Goal: Information Seeking & Learning: Learn about a topic

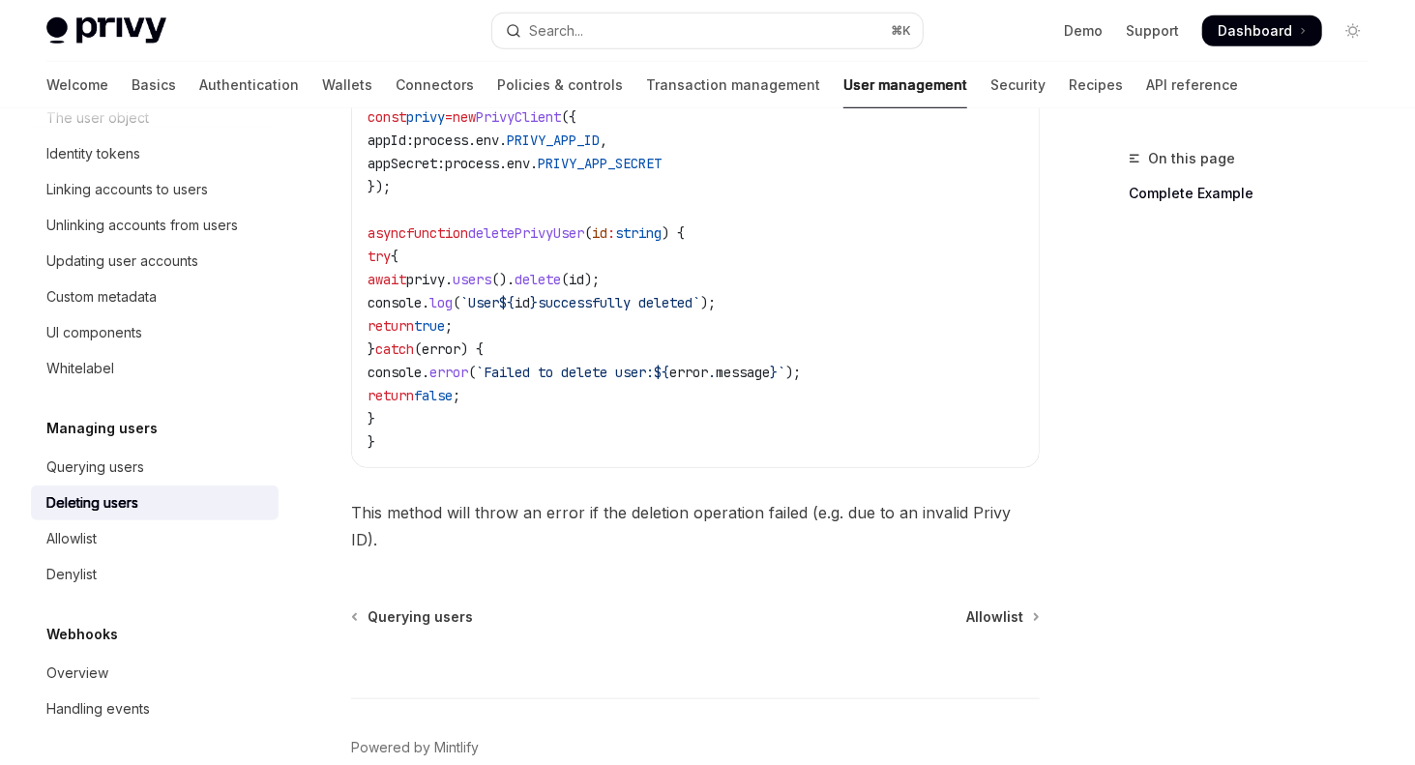
scroll to position [801, 0]
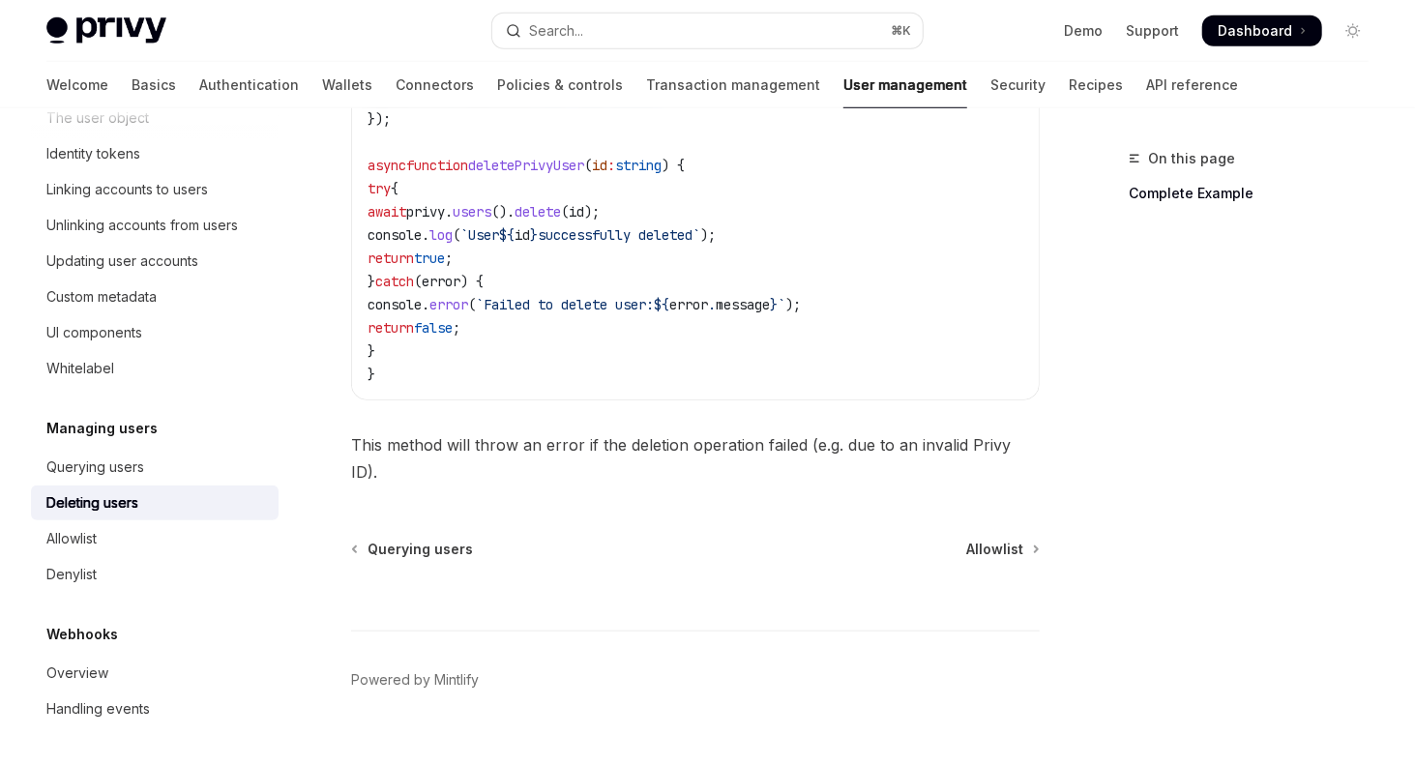
click at [107, 492] on div "Deleting users" at bounding box center [92, 502] width 92 height 23
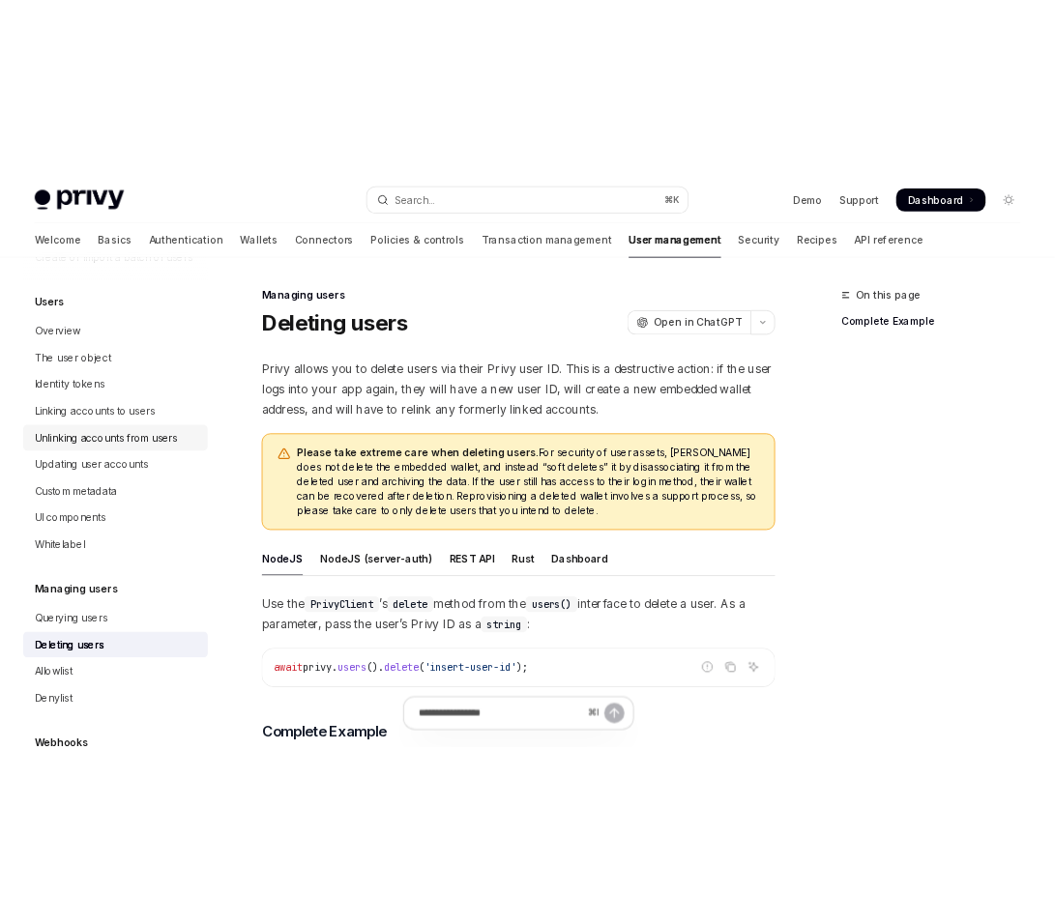
scroll to position [96, 0]
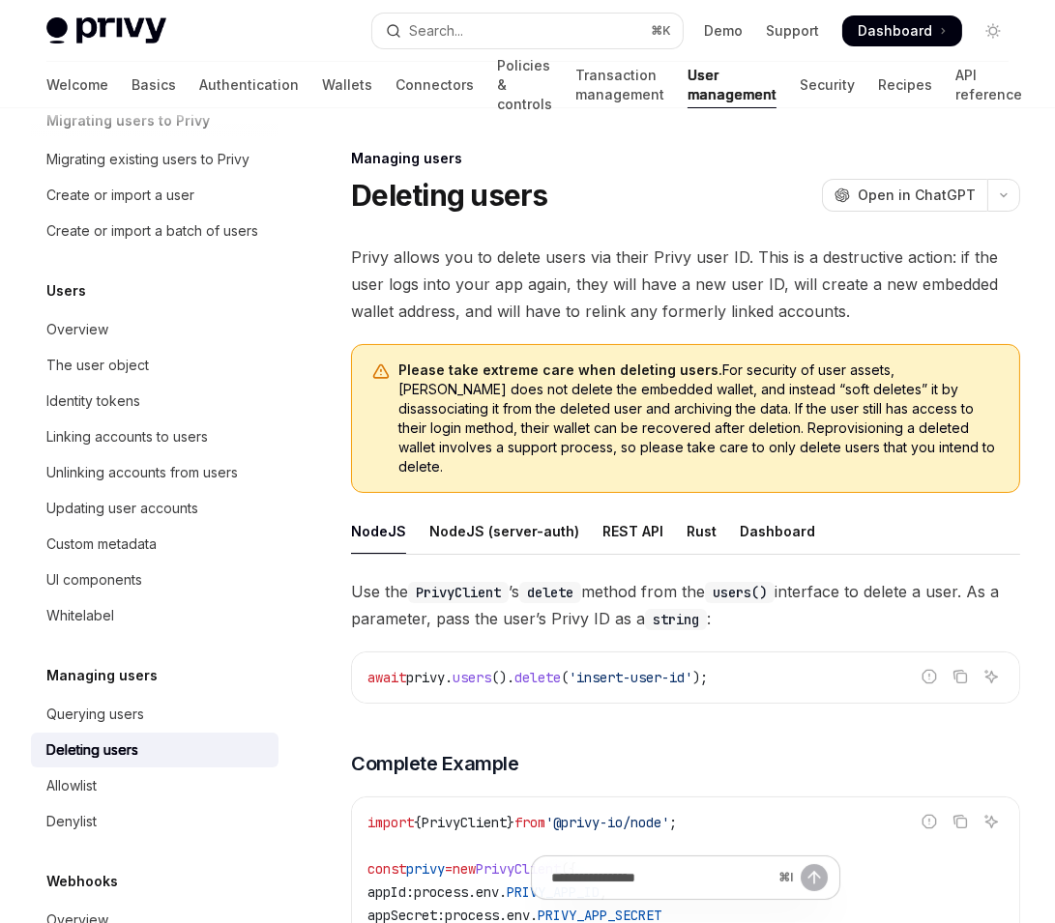
type textarea "*"
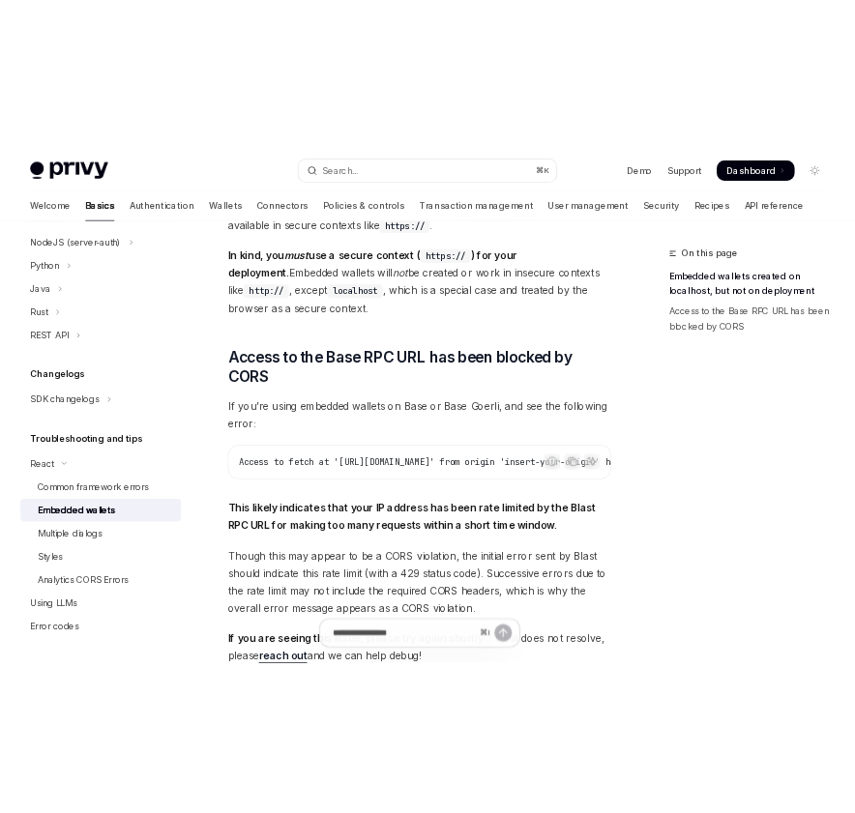
scroll to position [504, 0]
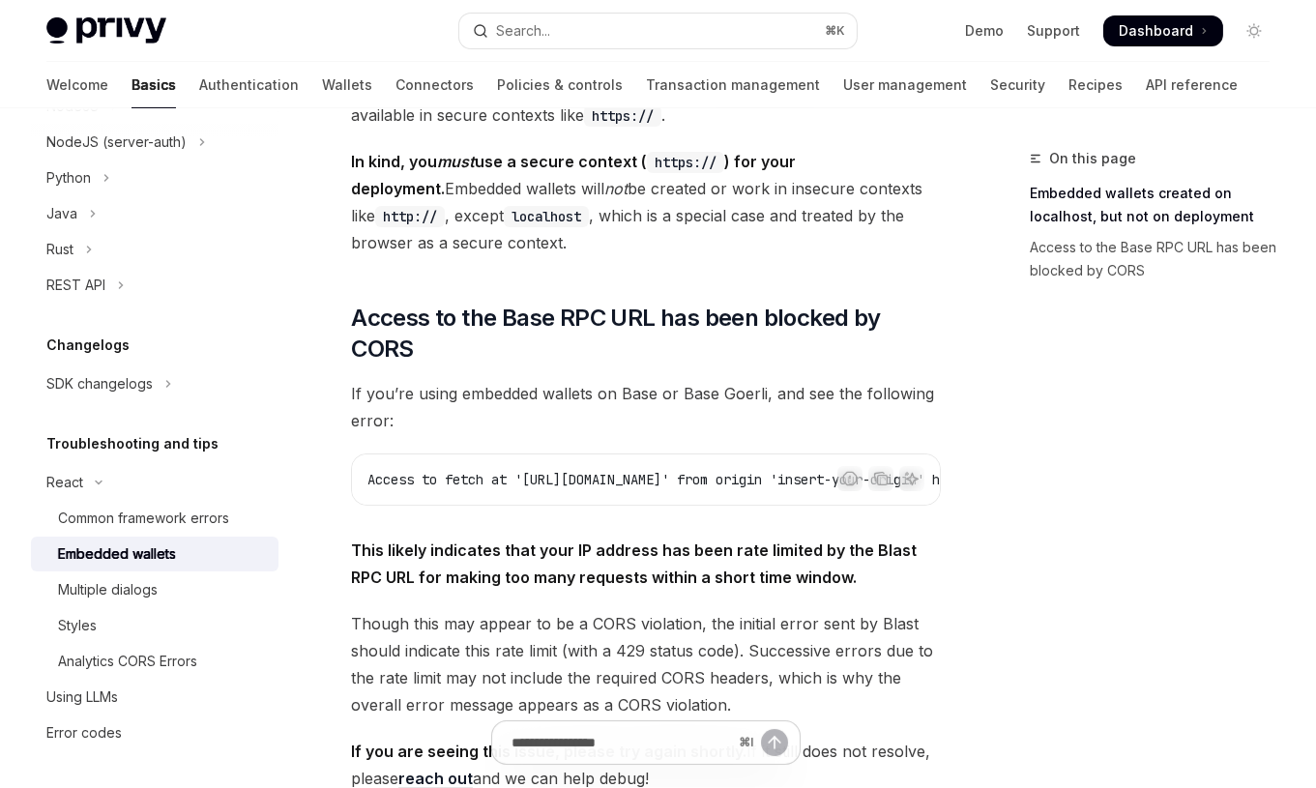
type textarea "*"
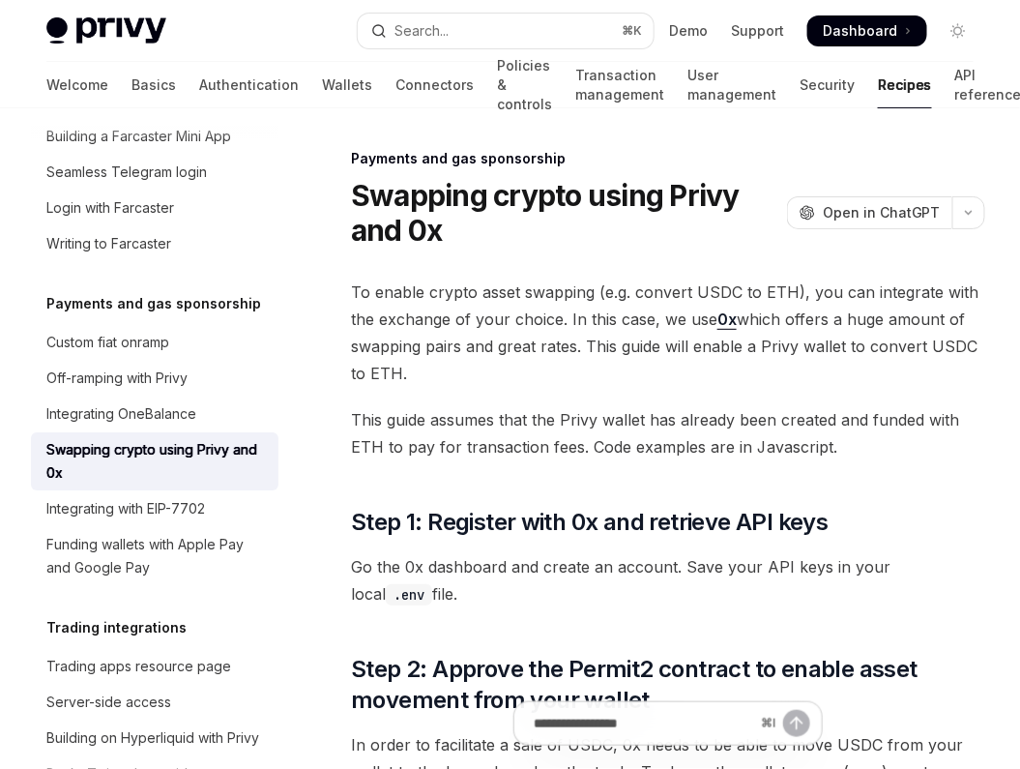
click at [552, 243] on h1 "Swapping crypto using Privy and 0x" at bounding box center [565, 213] width 428 height 70
click at [559, 420] on span "This guide assumes that the Privy wallet has already been created and funded wi…" at bounding box center [668, 433] width 634 height 54
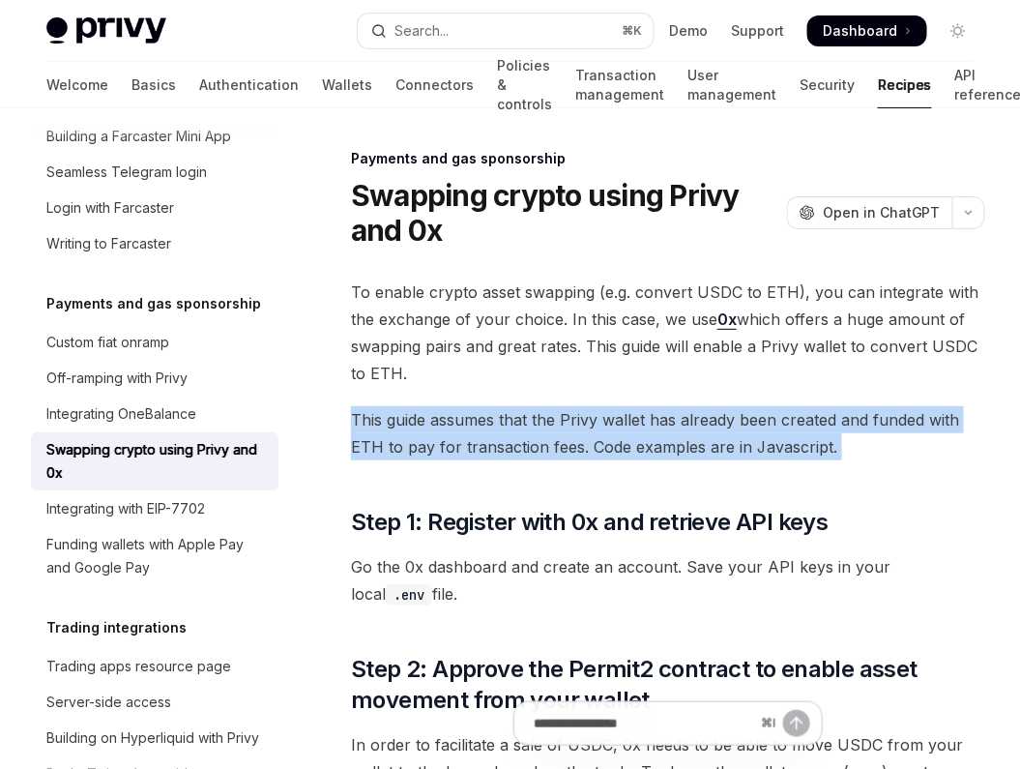
click at [559, 420] on span "This guide assumes that the Privy wallet has already been created and funded wi…" at bounding box center [668, 433] width 634 height 54
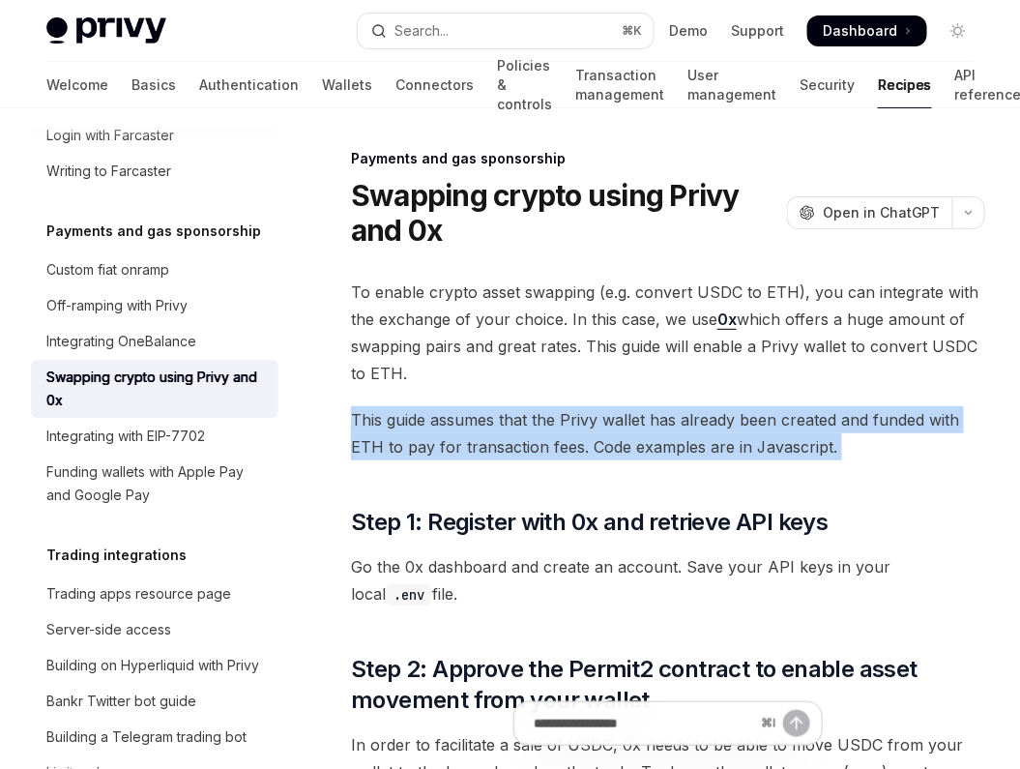
scroll to position [1582, 0]
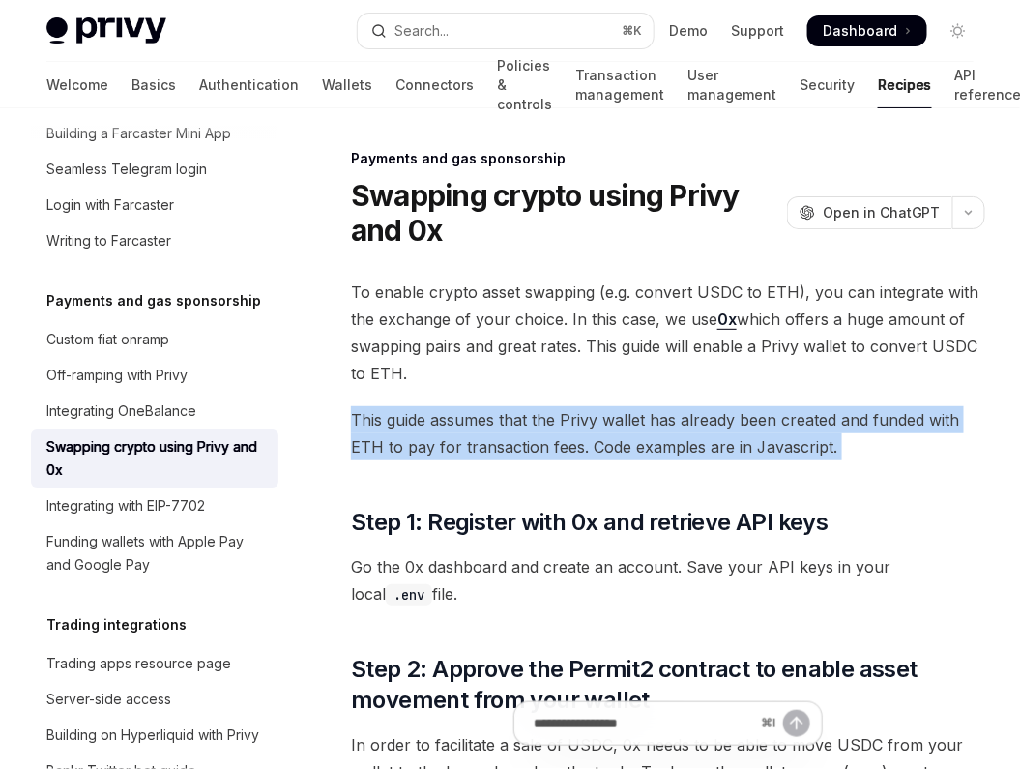
click at [563, 346] on span "To enable crypto asset swapping (e.g. convert USDC to ETH), you can integrate w…" at bounding box center [668, 332] width 634 height 108
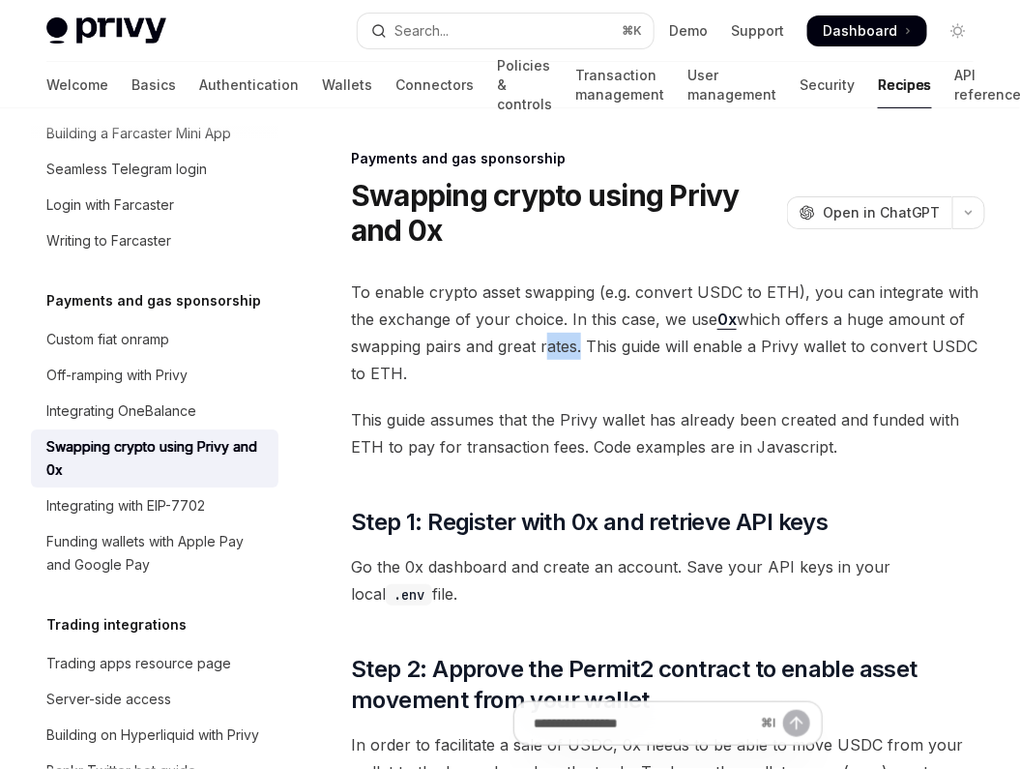
click at [563, 346] on span "To enable crypto asset swapping (e.g. convert USDC to ETH), you can integrate w…" at bounding box center [668, 332] width 634 height 108
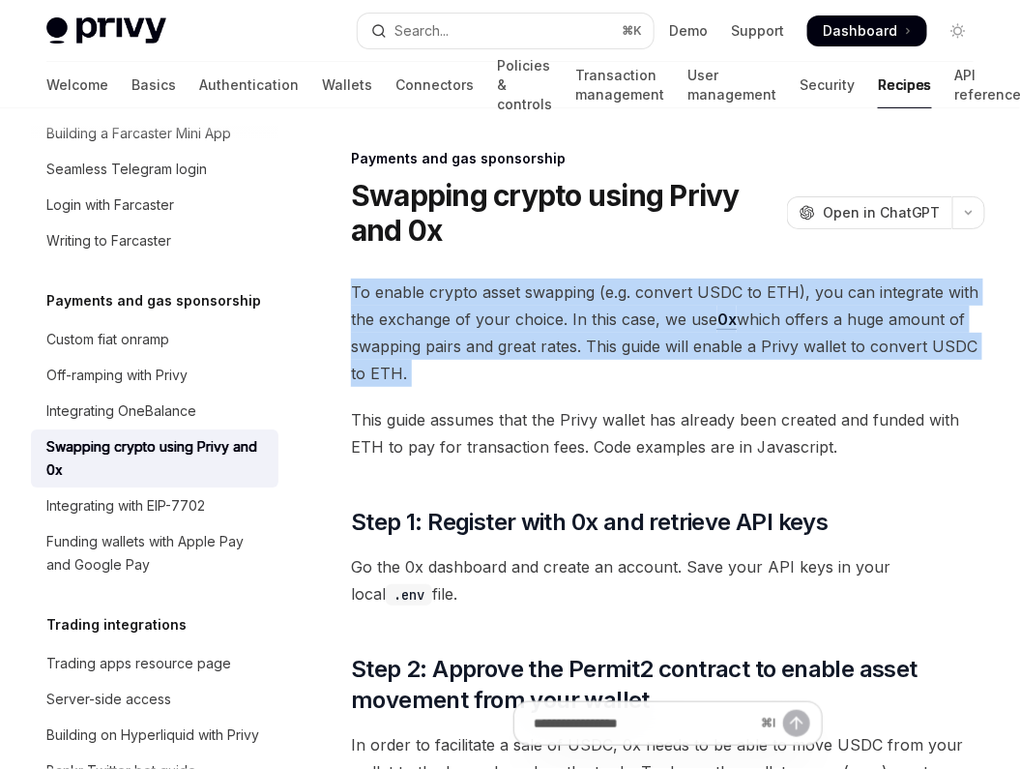
click at [563, 346] on span "To enable crypto asset swapping (e.g. convert USDC to ETH), you can integrate w…" at bounding box center [668, 332] width 634 height 108
click at [576, 375] on span "To enable crypto asset swapping (e.g. convert USDC to ETH), you can integrate w…" at bounding box center [668, 332] width 634 height 108
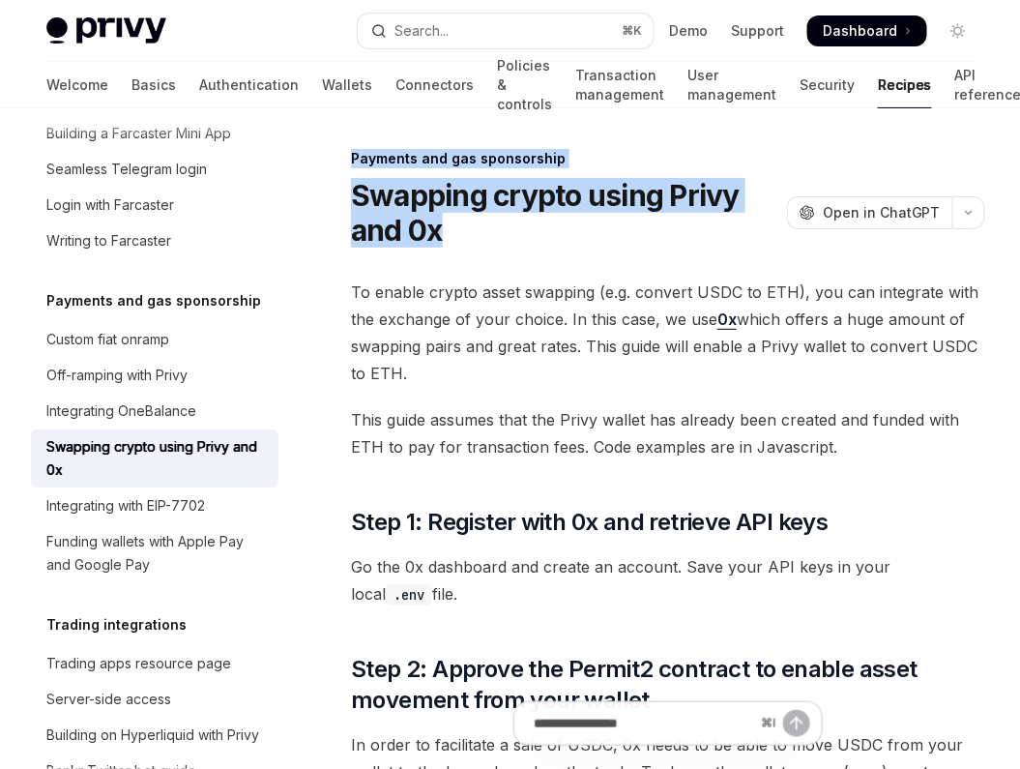
drag, startPoint x: 347, startPoint y: 151, endPoint x: 453, endPoint y: 223, distance: 127.9
click at [453, 223] on h1 "Swapping crypto using Privy and 0x" at bounding box center [565, 213] width 428 height 70
drag, startPoint x: 471, startPoint y: 230, endPoint x: 350, endPoint y: 179, distance: 131.3
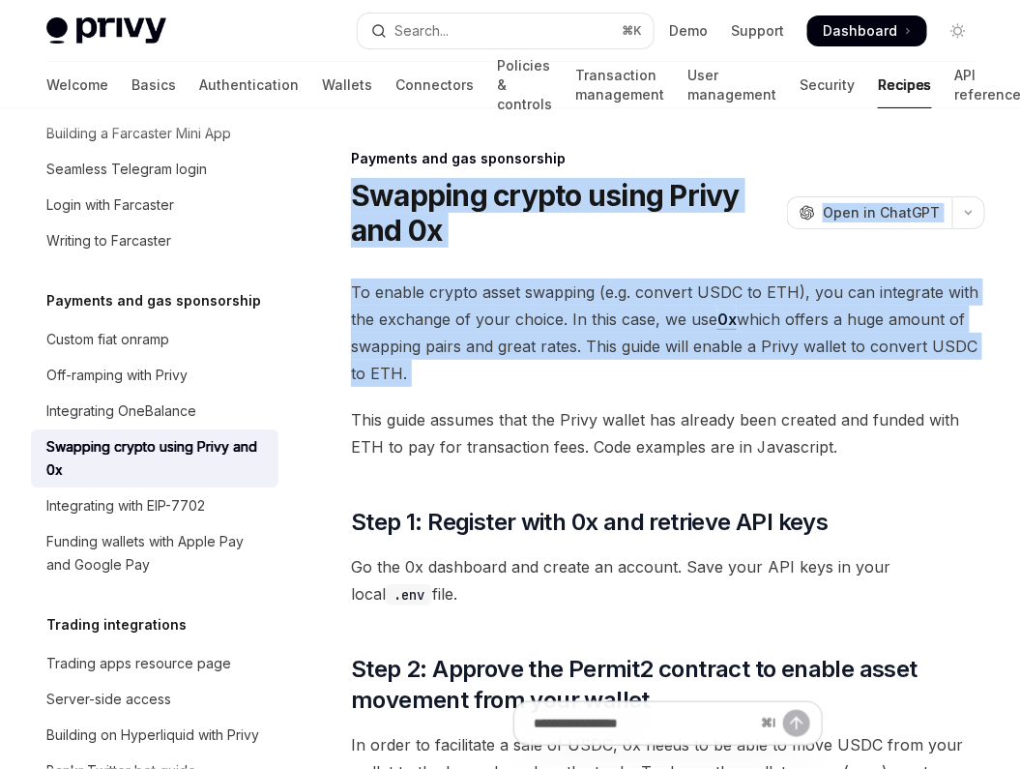
drag, startPoint x: 342, startPoint y: 190, endPoint x: 514, endPoint y: 396, distance: 268.4
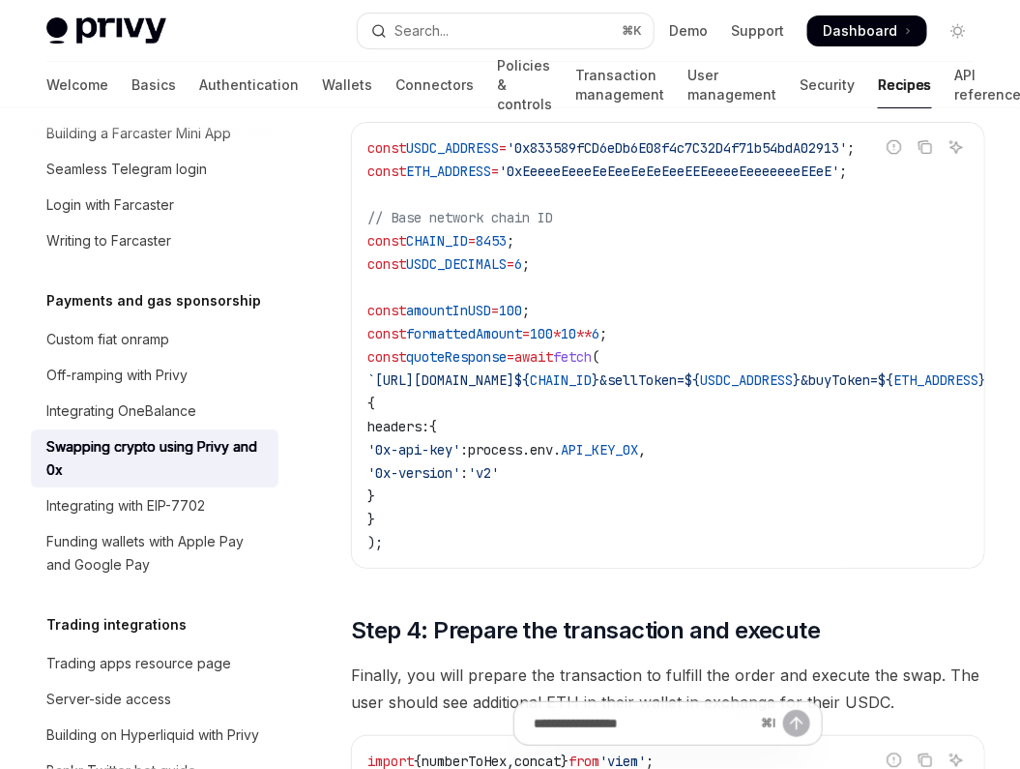
scroll to position [1677, 0]
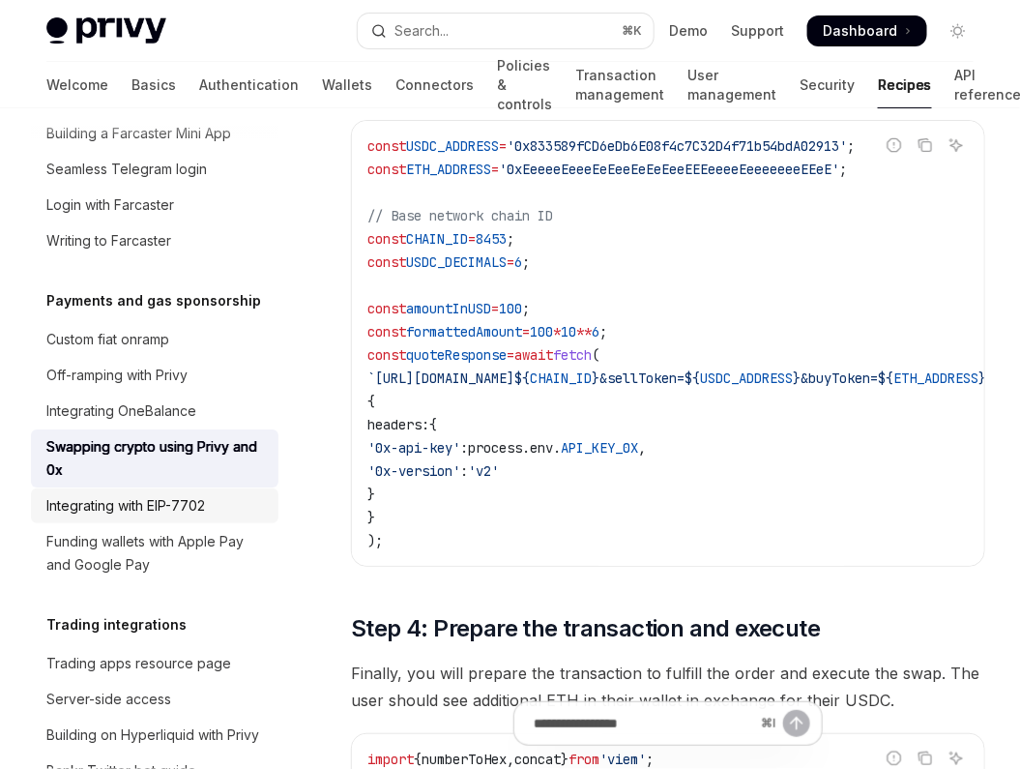
click at [160, 488] on link "Integrating with EIP-7702" at bounding box center [155, 505] width 248 height 35
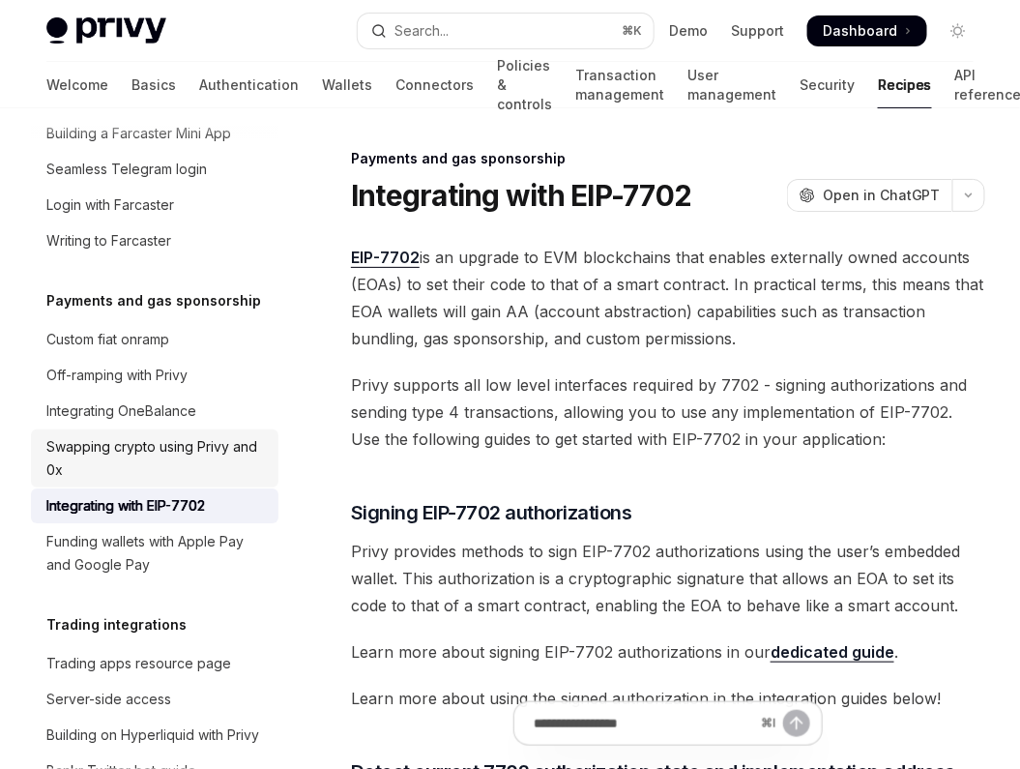
click at [154, 435] on div "Swapping crypto using Privy and 0x" at bounding box center [156, 458] width 220 height 46
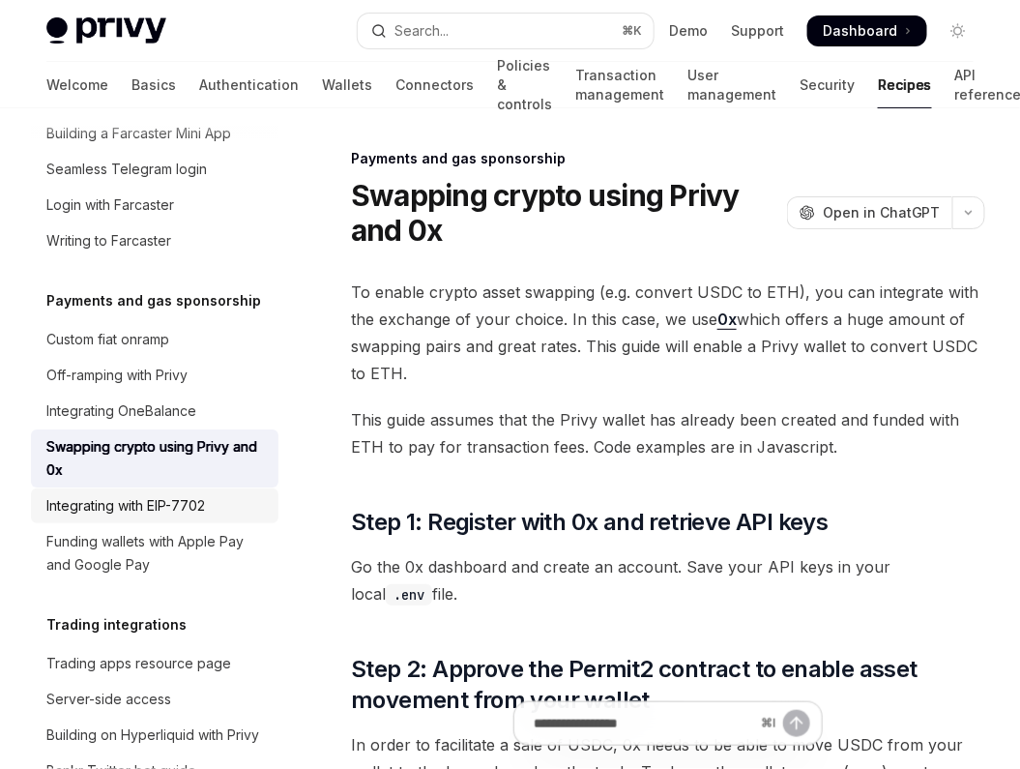
click at [147, 494] on div "Integrating with EIP-7702" at bounding box center [125, 505] width 159 height 23
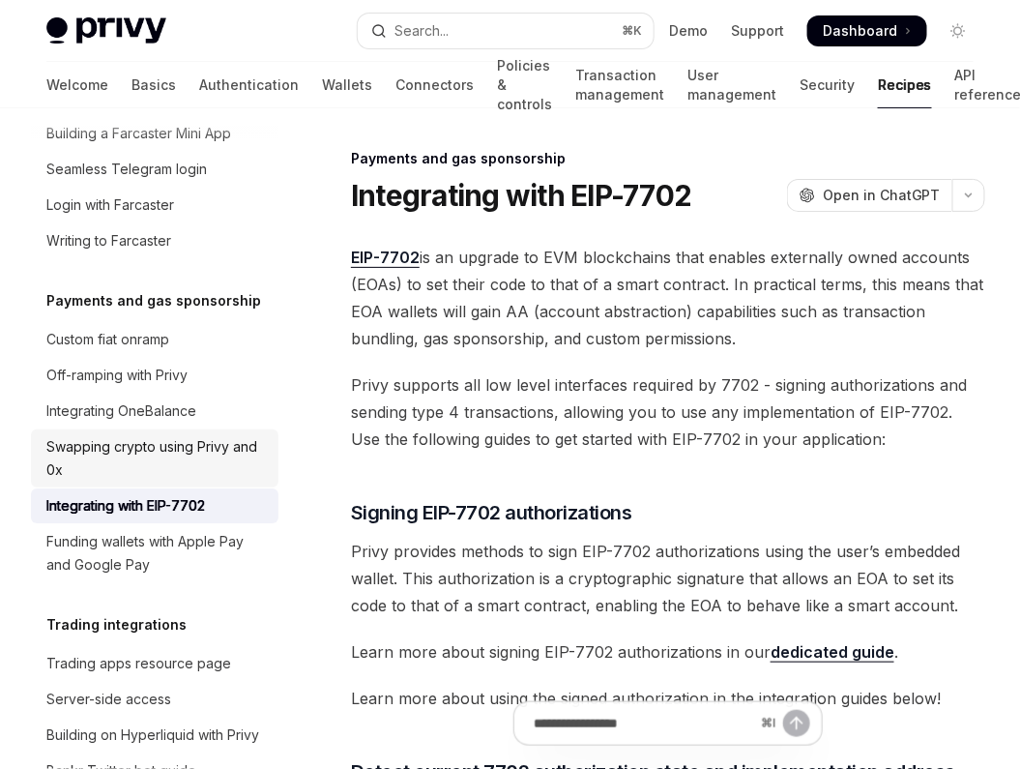
click at [147, 435] on div "Swapping crypto using Privy and 0x" at bounding box center [156, 458] width 220 height 46
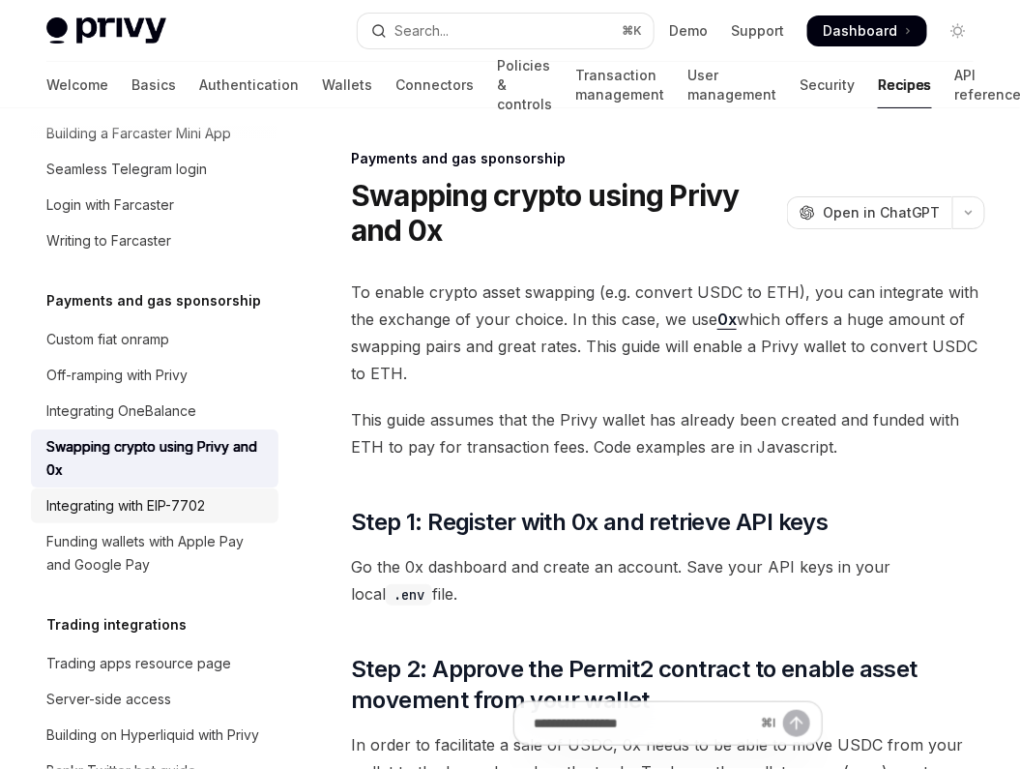
click at [178, 494] on div "Integrating with EIP-7702" at bounding box center [125, 505] width 159 height 23
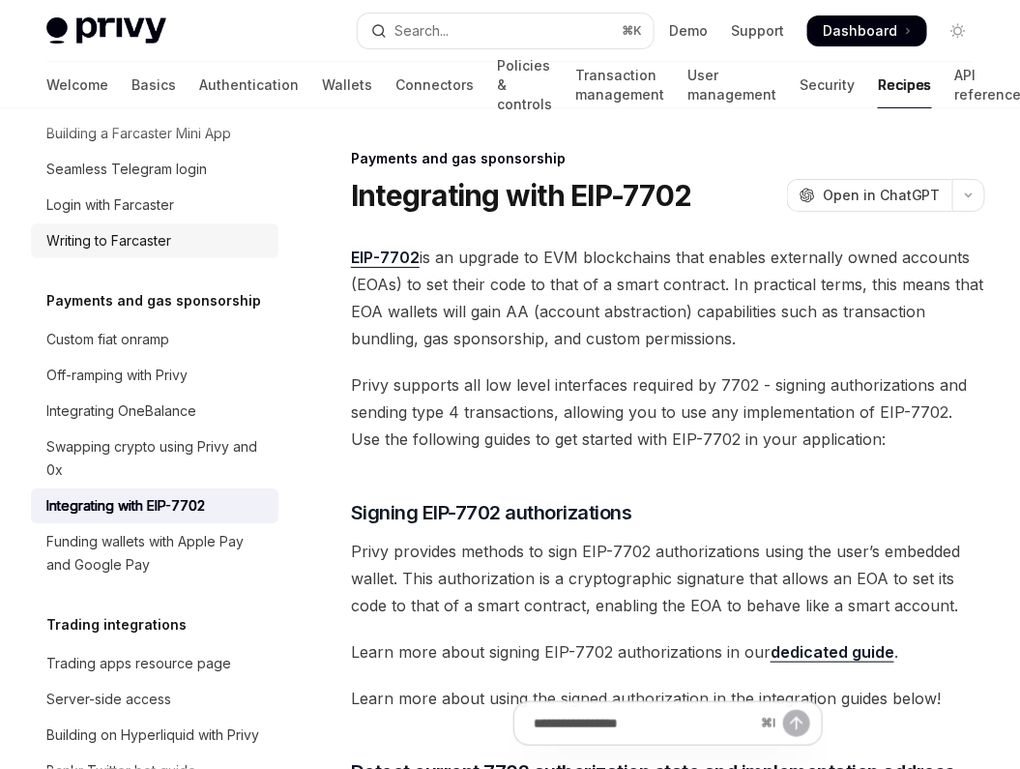
click at [265, 229] on div "Writing to Farcaster" at bounding box center [156, 240] width 220 height 23
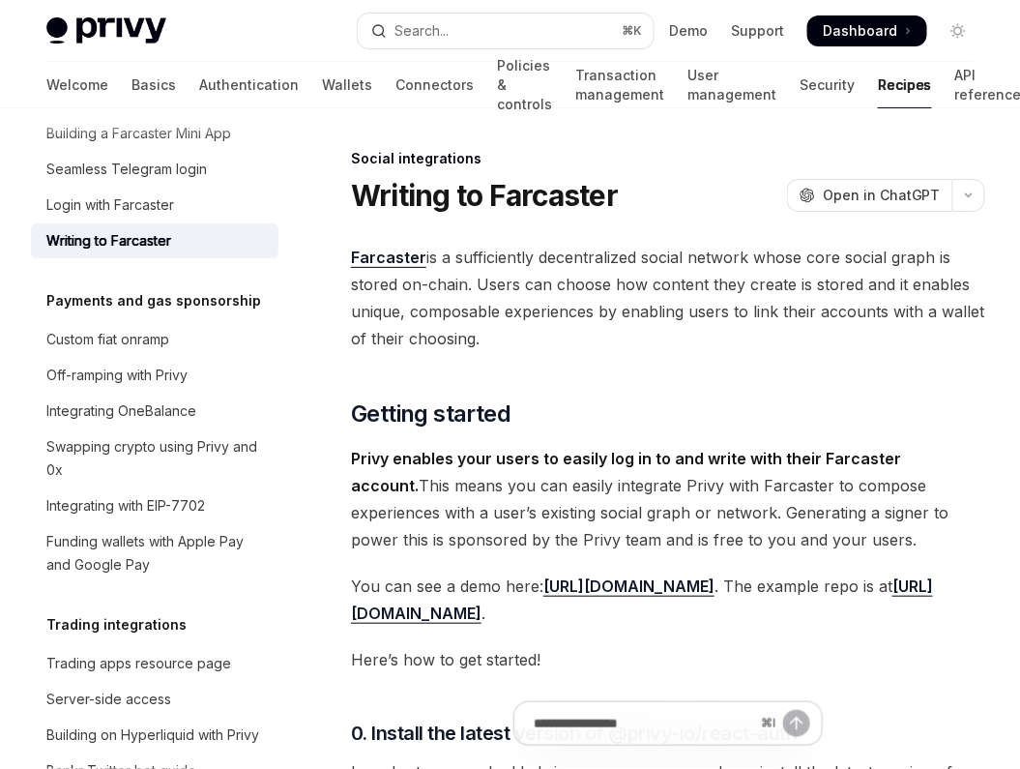
type textarea "*"
